Goal: Information Seeking & Learning: Understand process/instructions

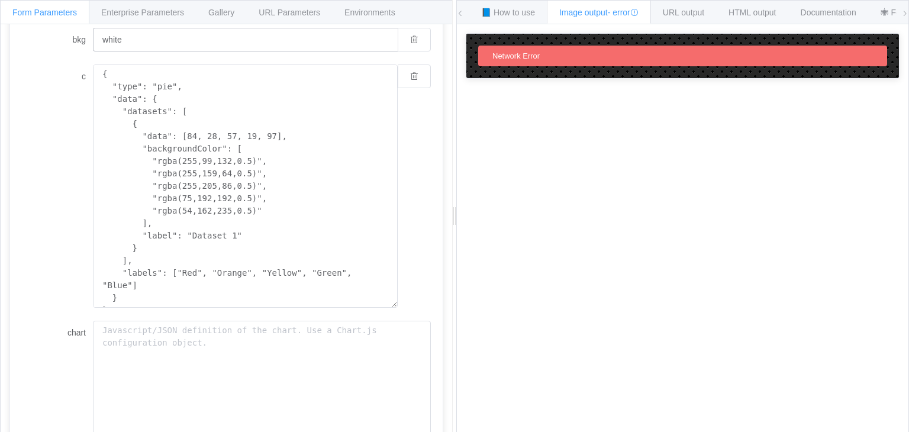
scroll to position [323, 0]
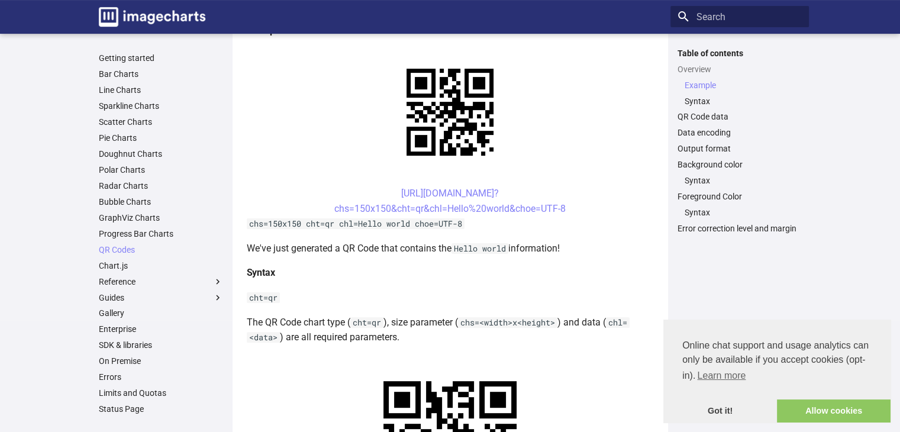
scroll to position [237, 0]
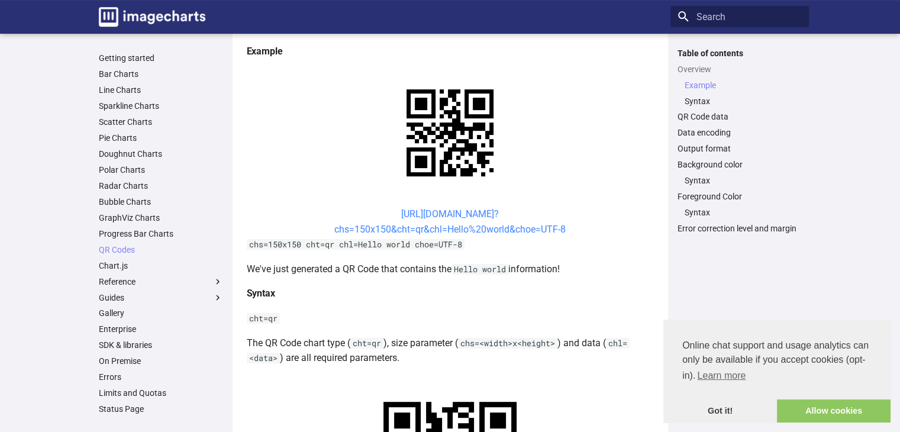
click at [400, 208] on link "https://image-charts.com/chart? chs=150x150&cht=qr&chl=Hello%20world&choe=UTF-8" at bounding box center [449, 221] width 231 height 27
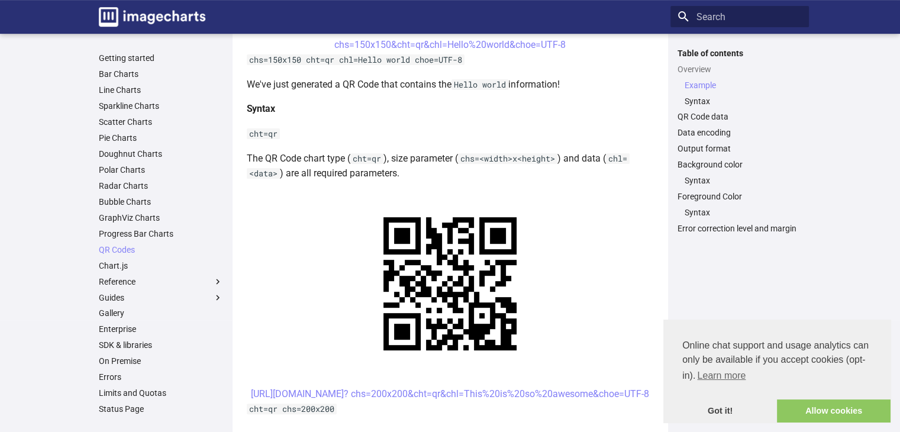
scroll to position [296, 0]
